Goal: Book appointment/travel/reservation

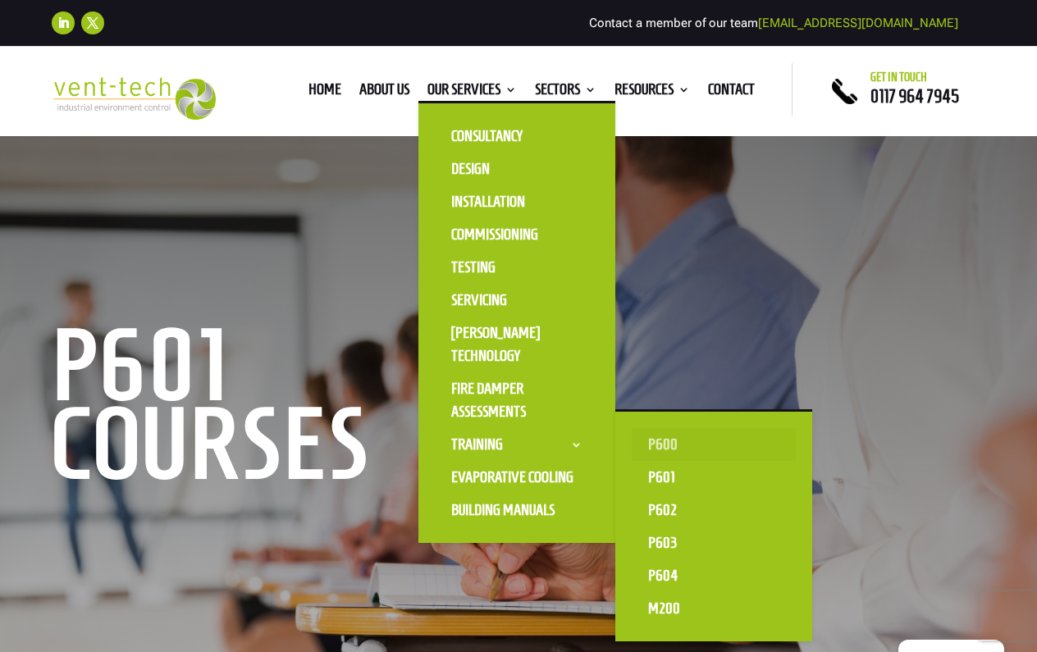
click at [636, 446] on link "P600" at bounding box center [713, 444] width 164 height 33
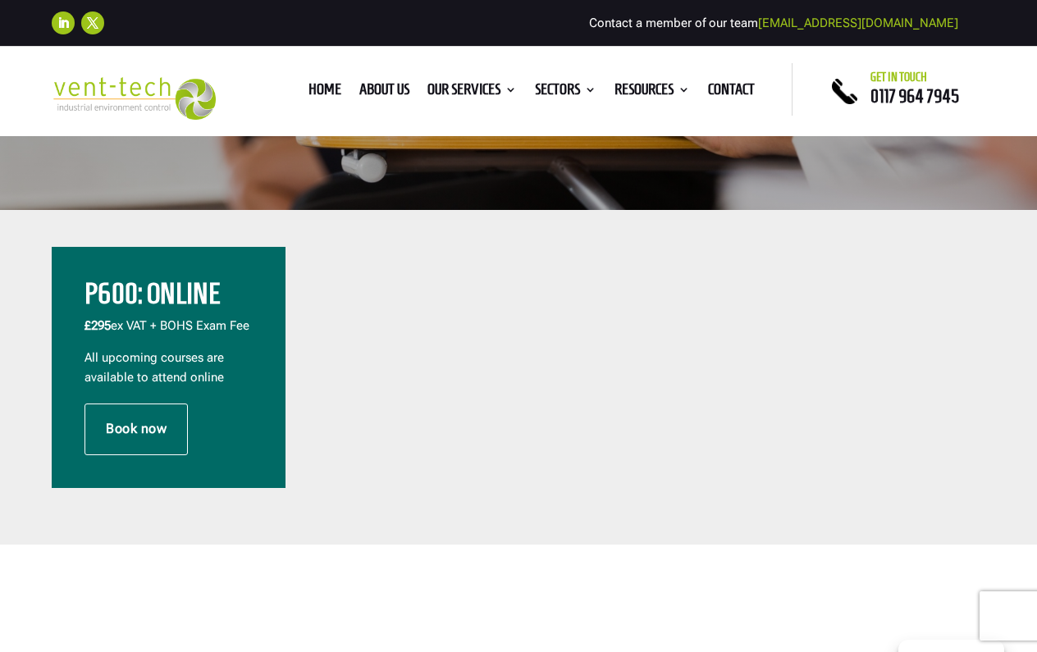
scroll to position [579, 0]
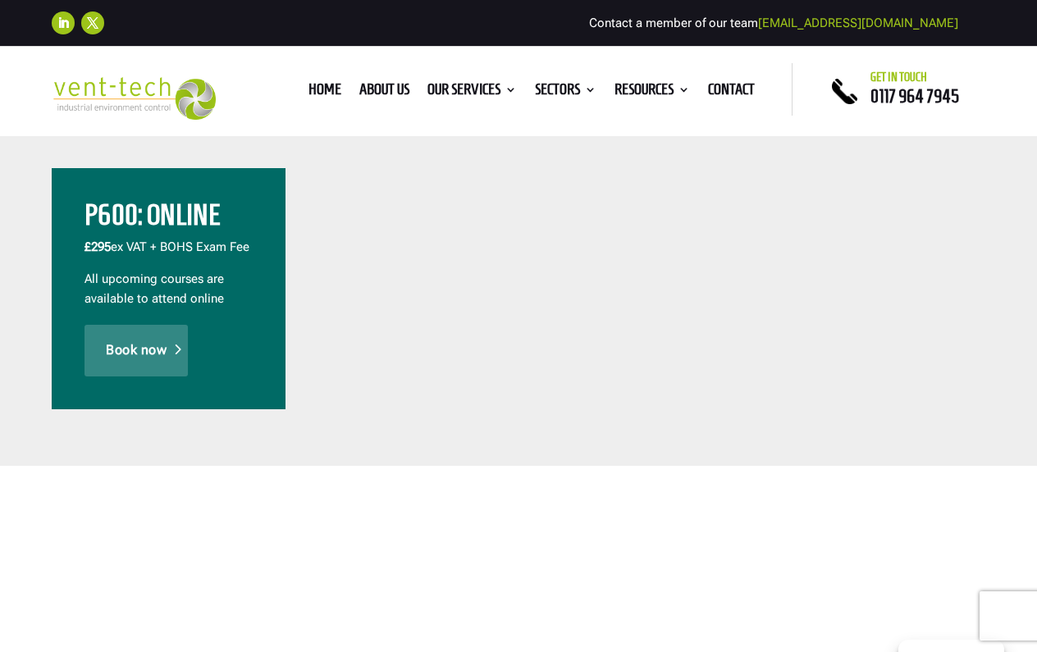
click at [137, 361] on link "Book now" at bounding box center [135, 350] width 103 height 51
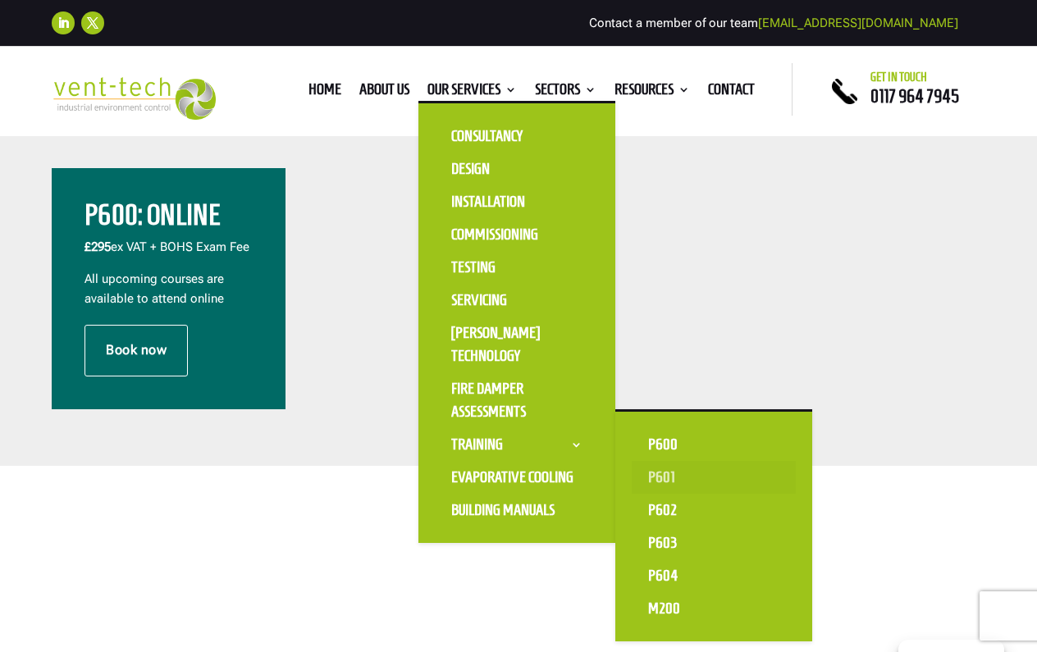
click at [641, 479] on link "P601" at bounding box center [713, 477] width 164 height 33
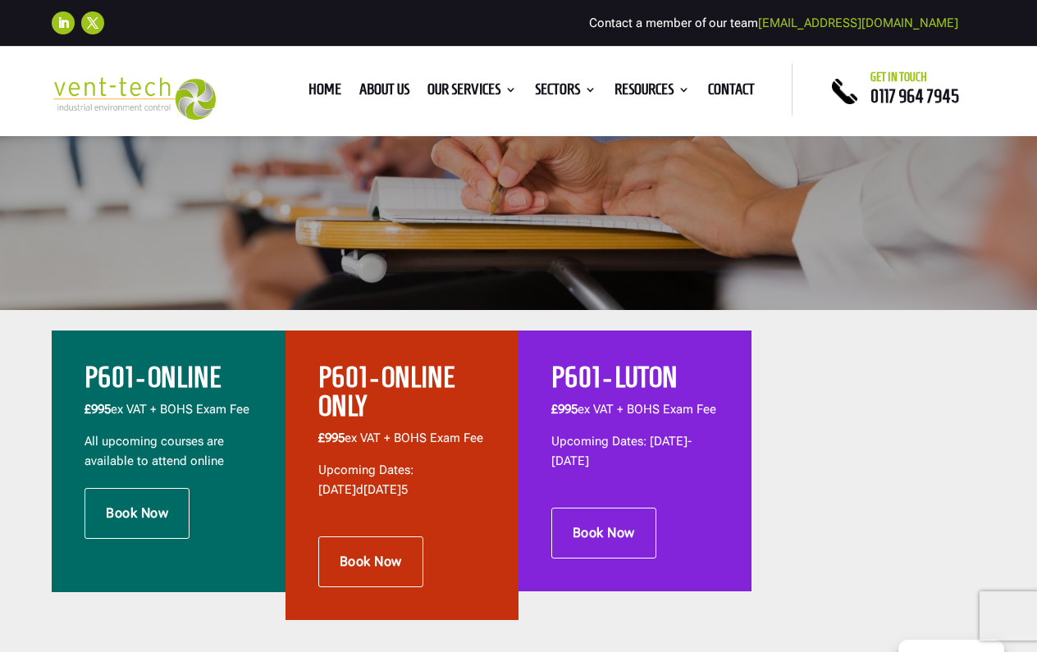
scroll to position [403, 0]
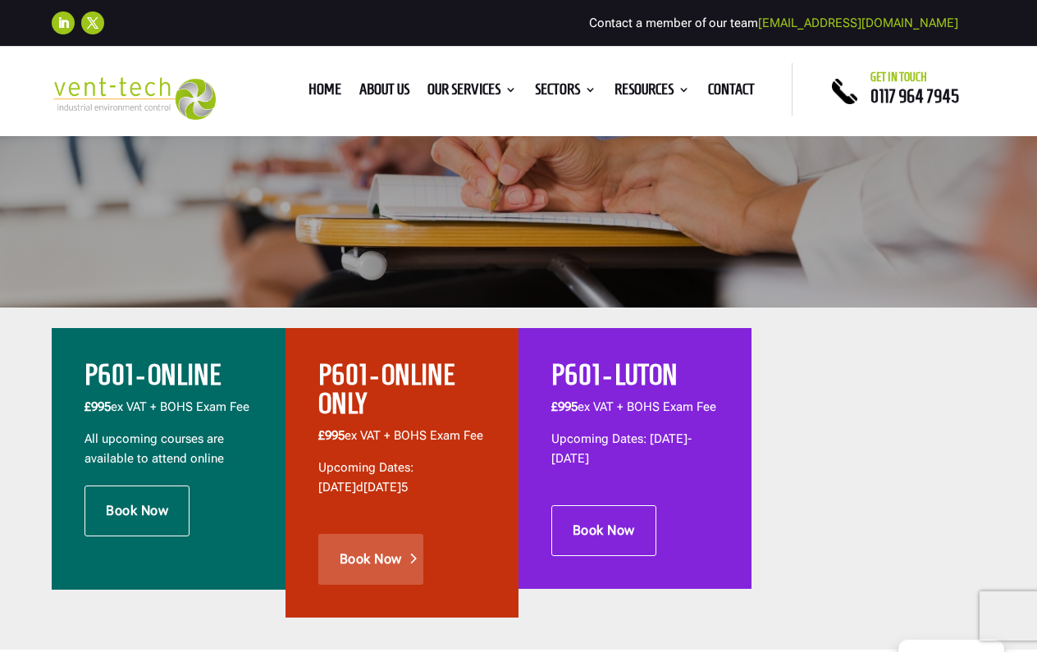
click at [381, 580] on link "Book Now" at bounding box center [370, 559] width 105 height 51
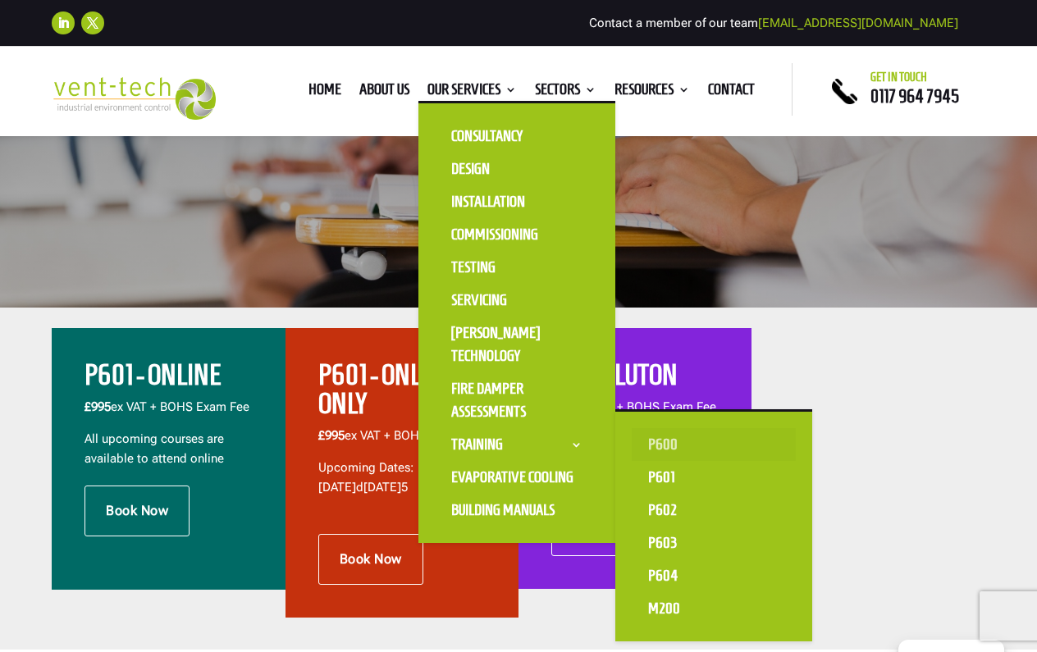
click at [672, 441] on link "P600" at bounding box center [713, 444] width 164 height 33
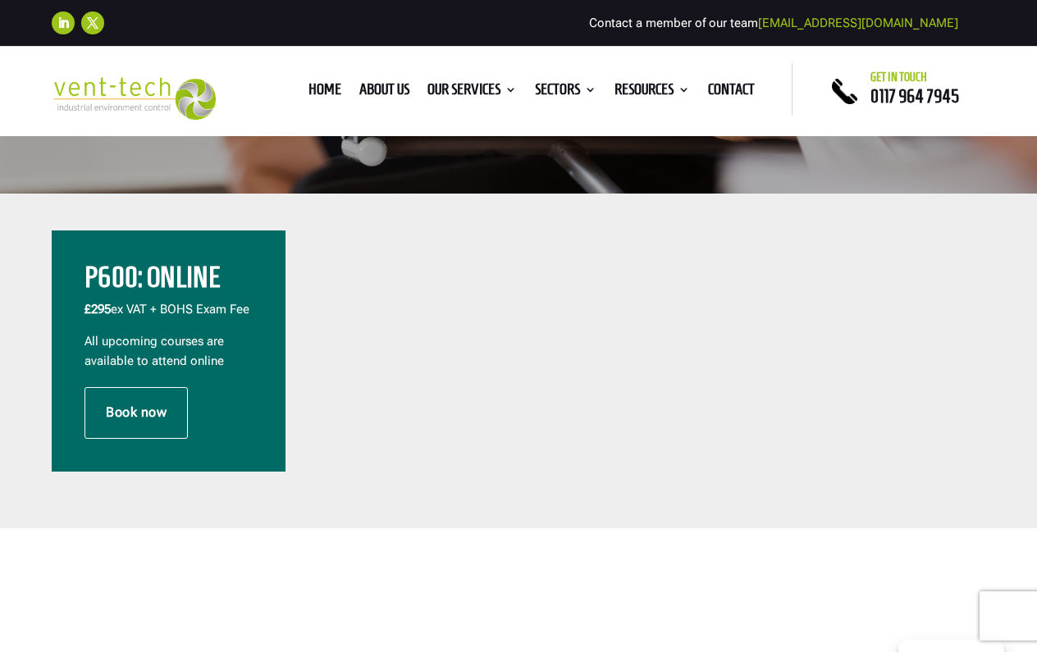
scroll to position [515, 0]
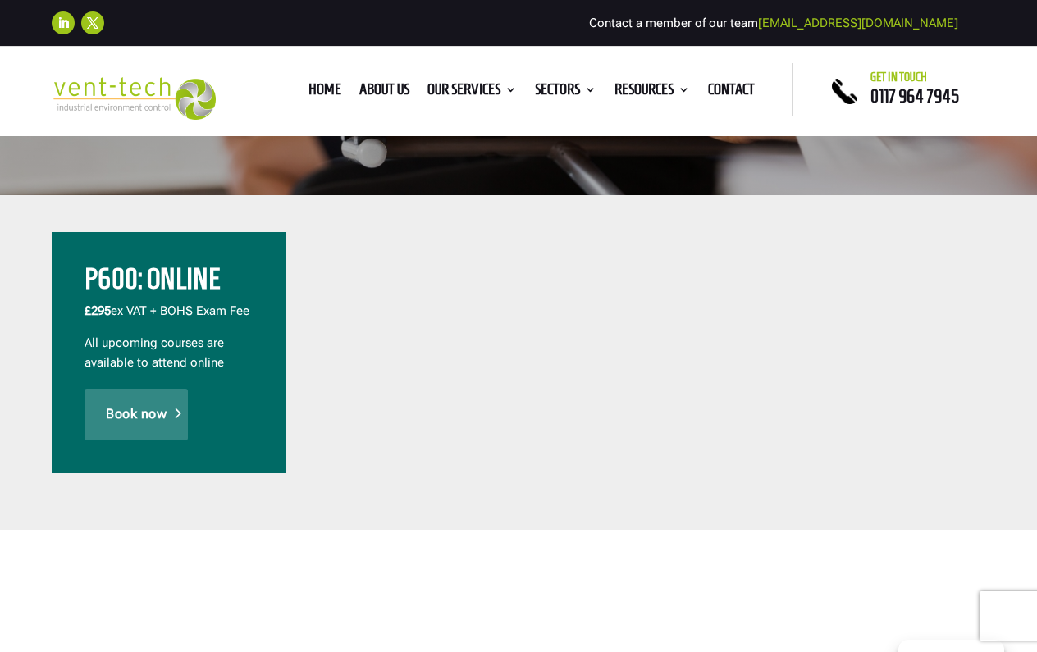
click at [139, 422] on link "Book now" at bounding box center [135, 414] width 103 height 51
